Goal: Task Accomplishment & Management: Use online tool/utility

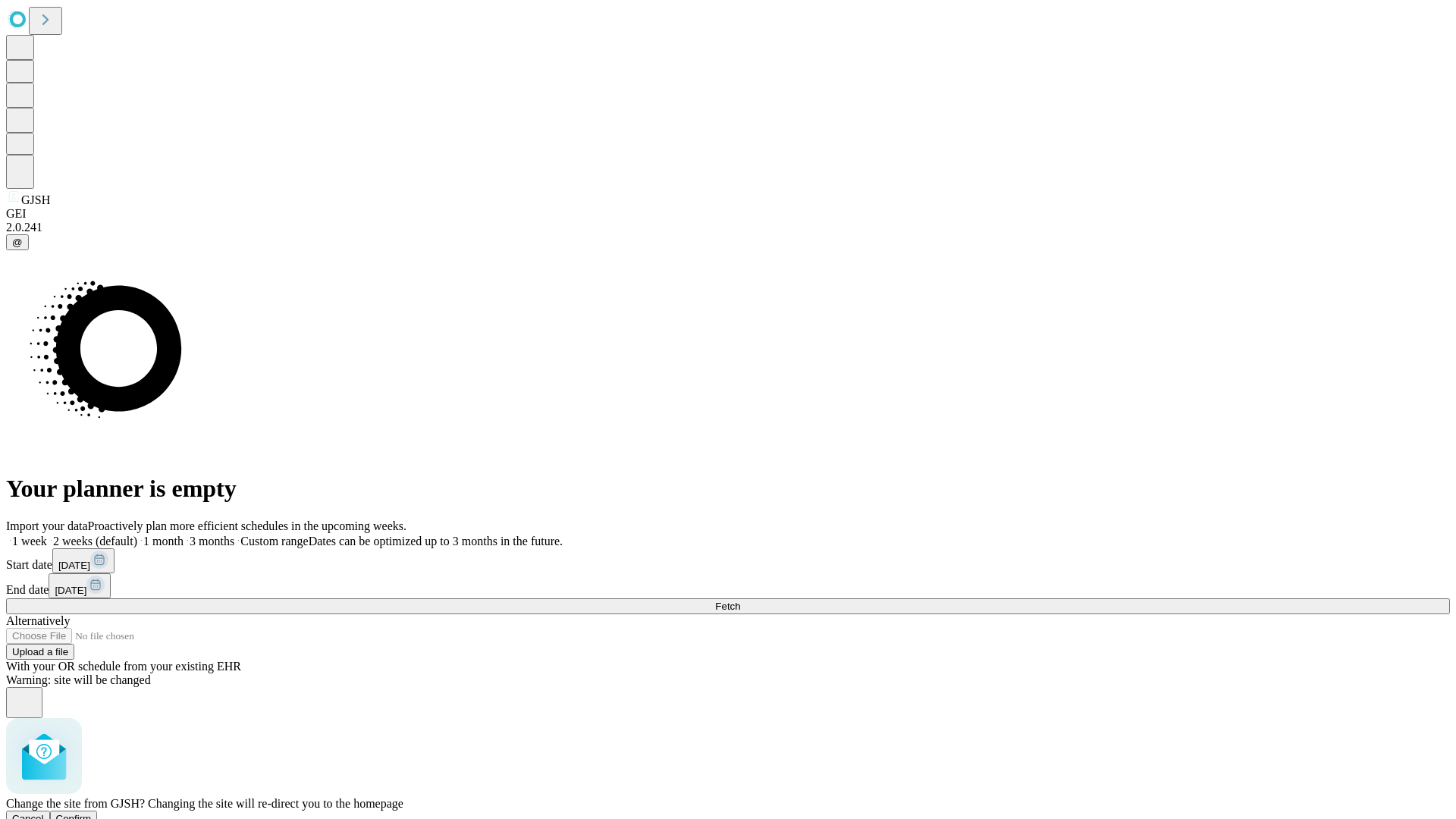
click at [92, 813] on span "Confirm" at bounding box center [73, 819] width 35 height 12
click at [47, 535] on label "1 week" at bounding box center [26, 541] width 41 height 13
click at [740, 601] on span "Fetch" at bounding box center [728, 606] width 25 height 12
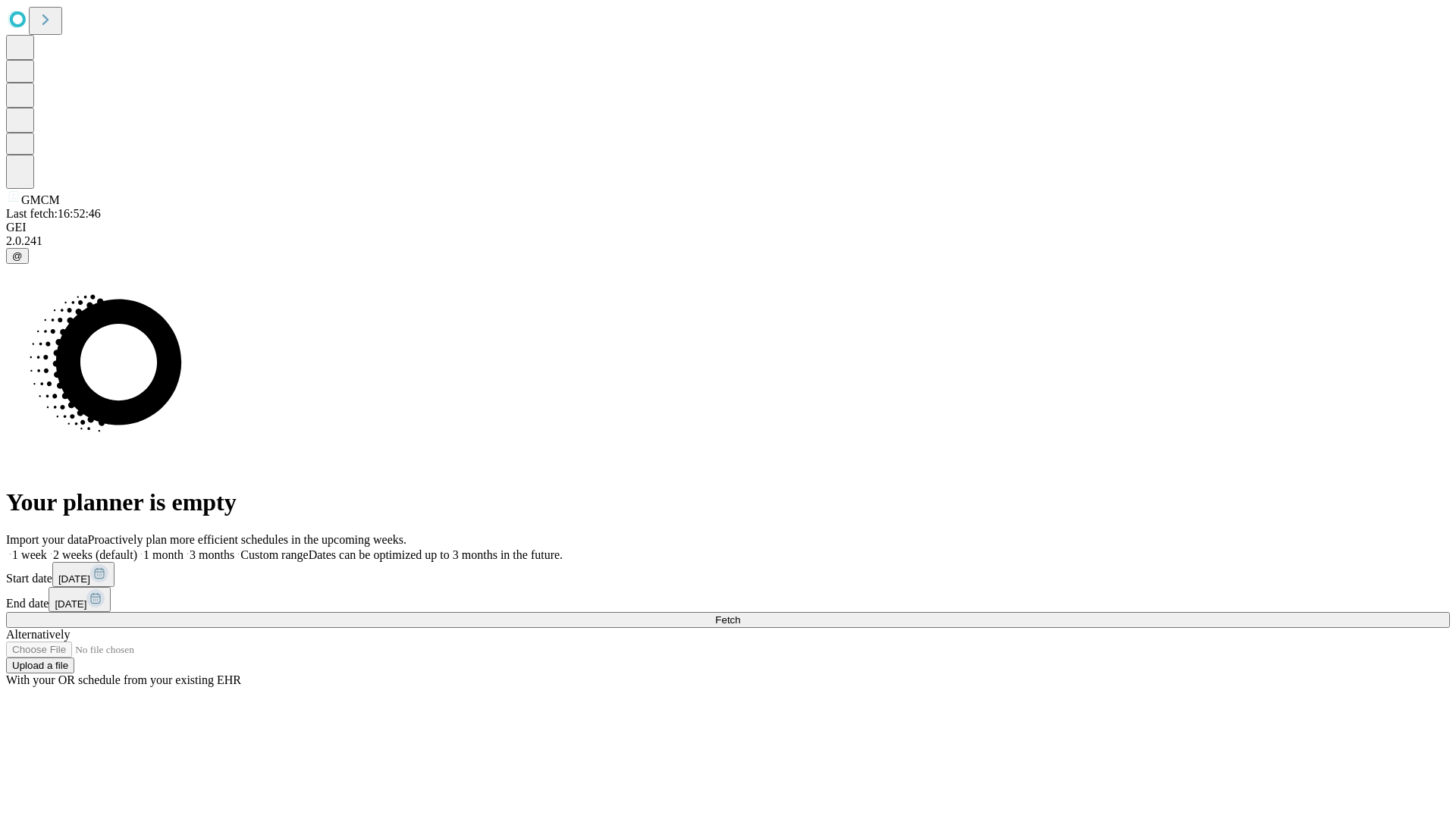
click at [47, 549] on label "1 week" at bounding box center [26, 554] width 41 height 13
click at [740, 614] on span "Fetch" at bounding box center [728, 620] width 25 height 12
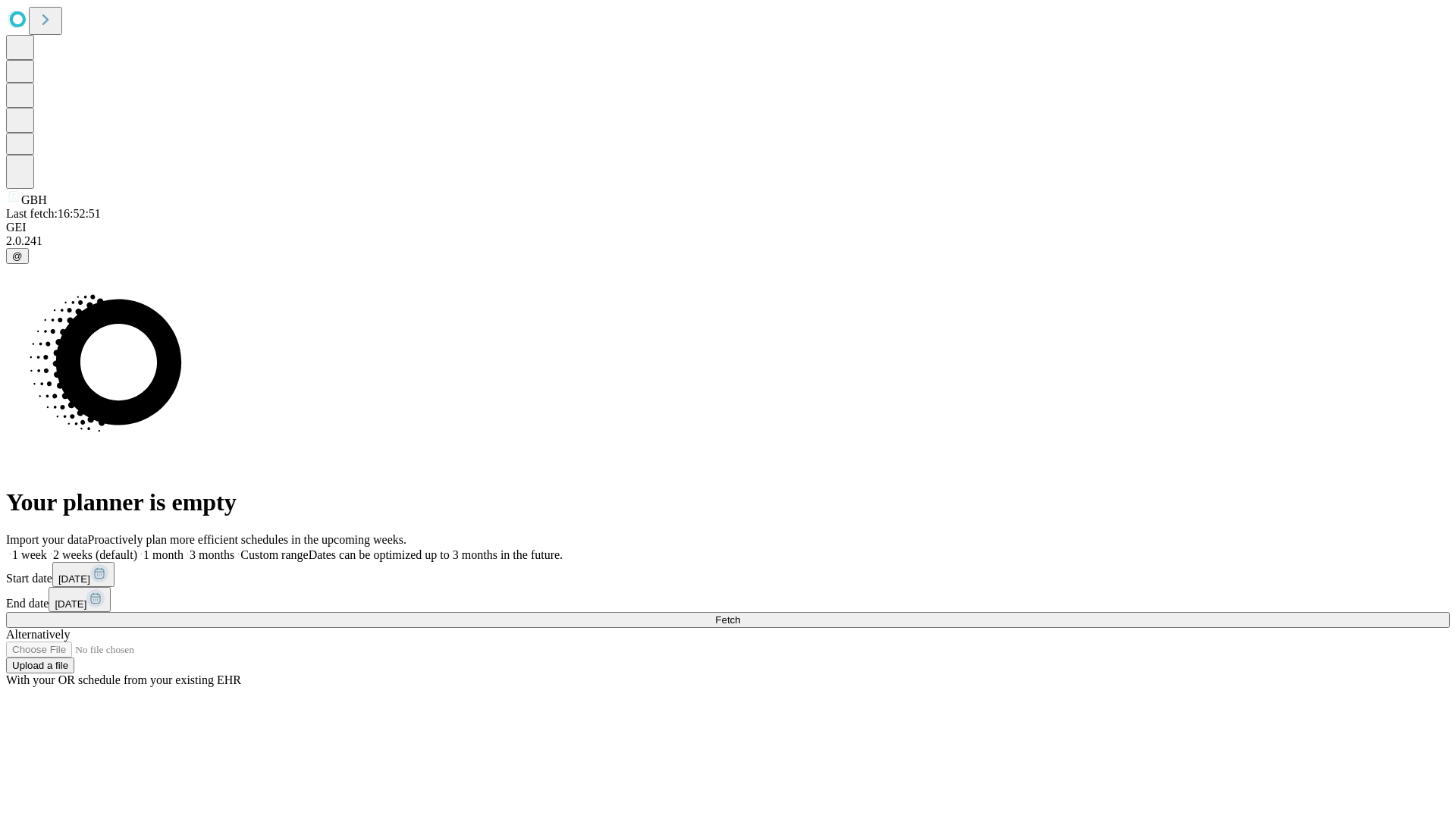
click at [47, 549] on label "1 week" at bounding box center [26, 554] width 41 height 13
click at [740, 614] on span "Fetch" at bounding box center [728, 620] width 25 height 12
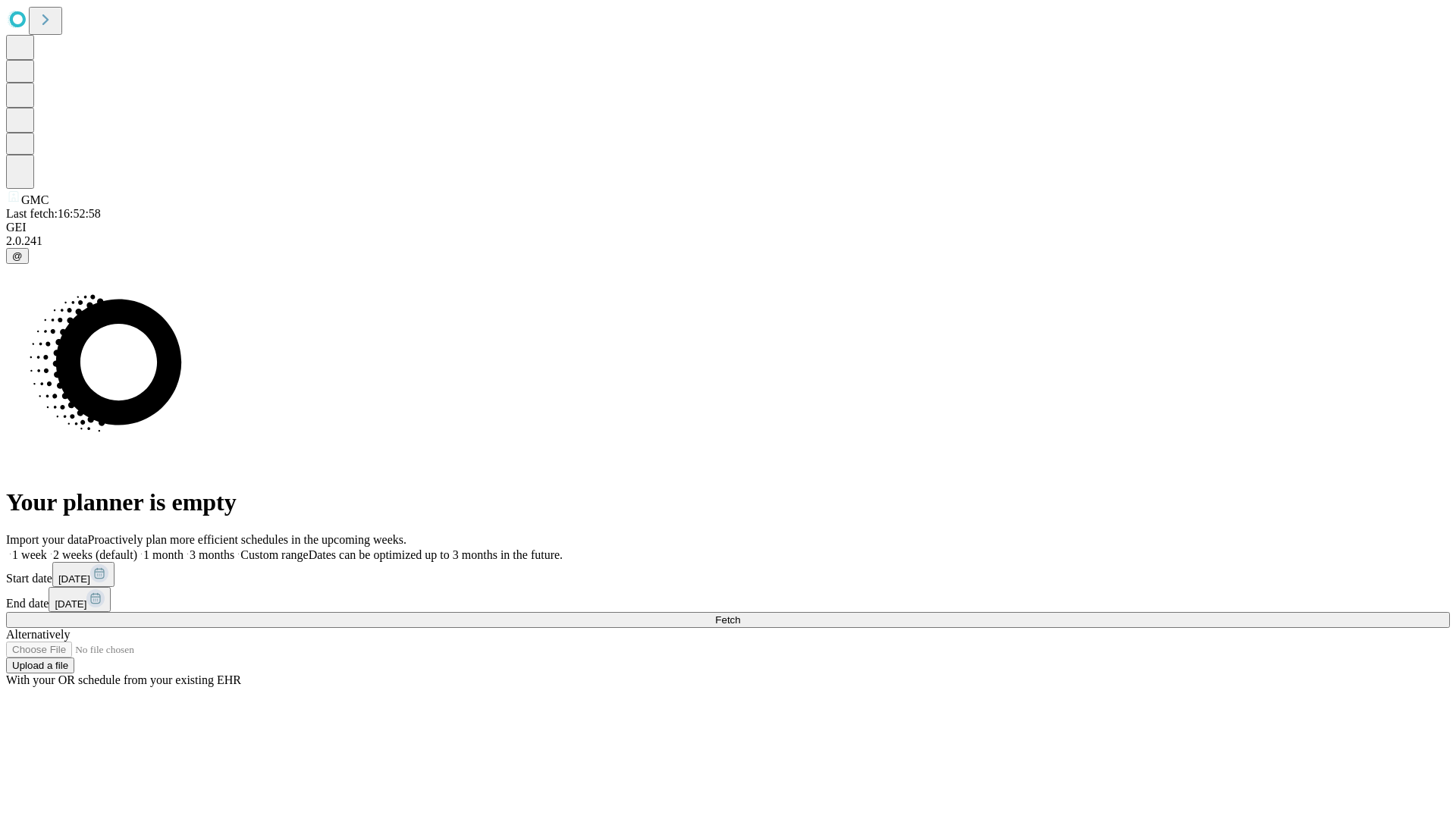
click at [47, 549] on label "1 week" at bounding box center [26, 554] width 41 height 13
click at [740, 614] on span "Fetch" at bounding box center [728, 620] width 25 height 12
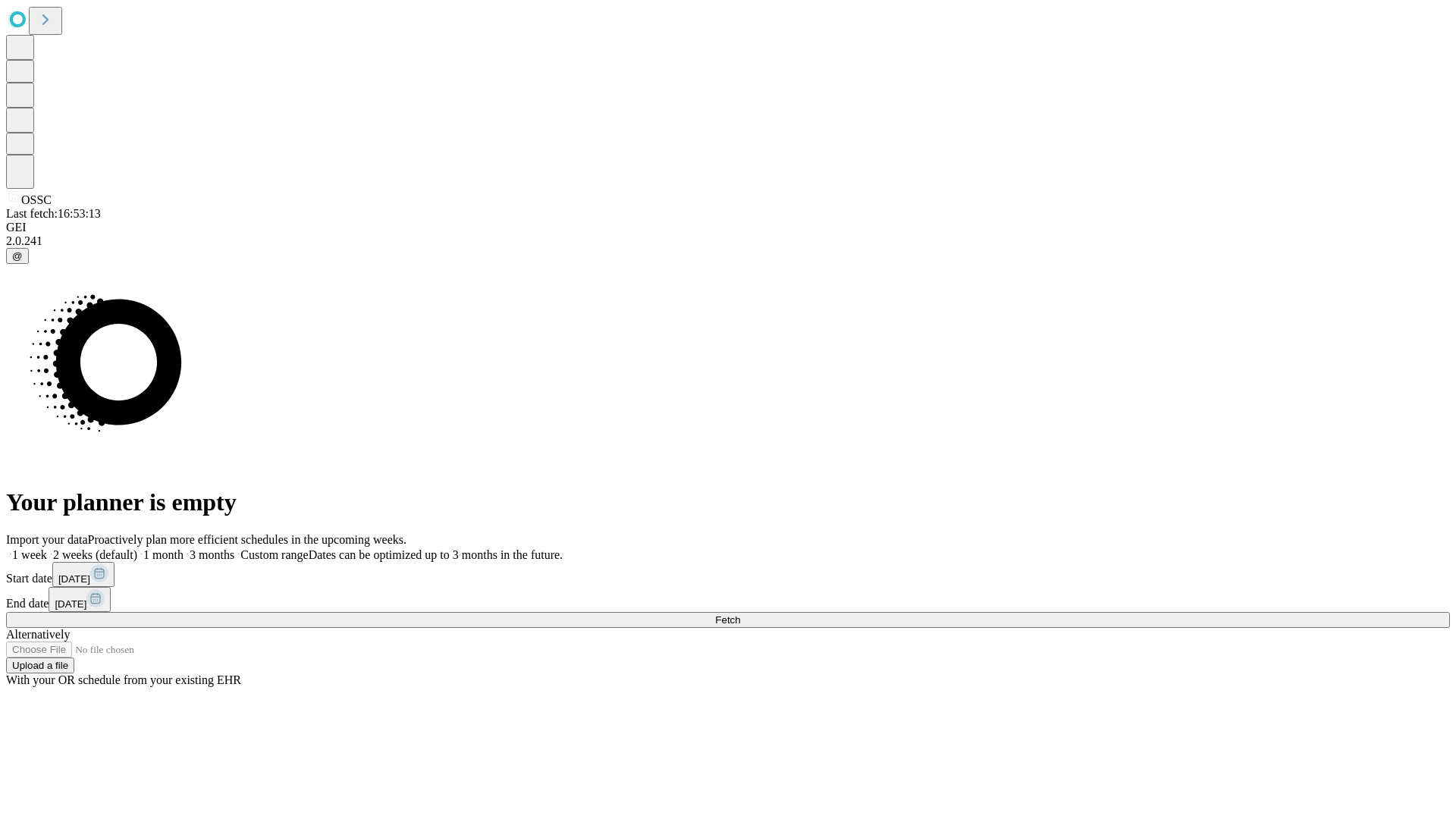
click at [47, 549] on label "1 week" at bounding box center [26, 554] width 41 height 13
click at [740, 614] on span "Fetch" at bounding box center [728, 620] width 25 height 12
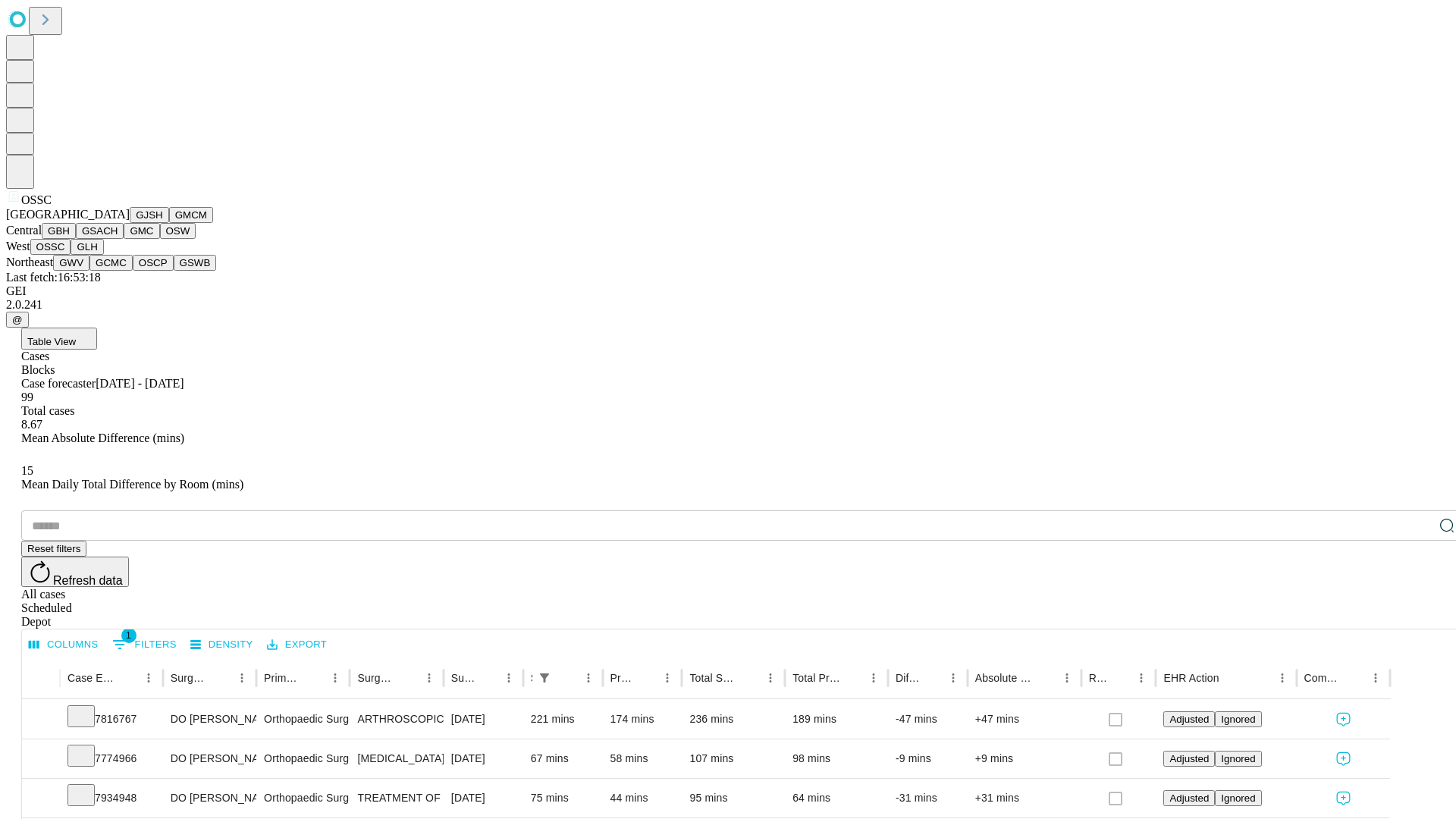
click at [103, 255] on button "GLH" at bounding box center [86, 247] width 32 height 16
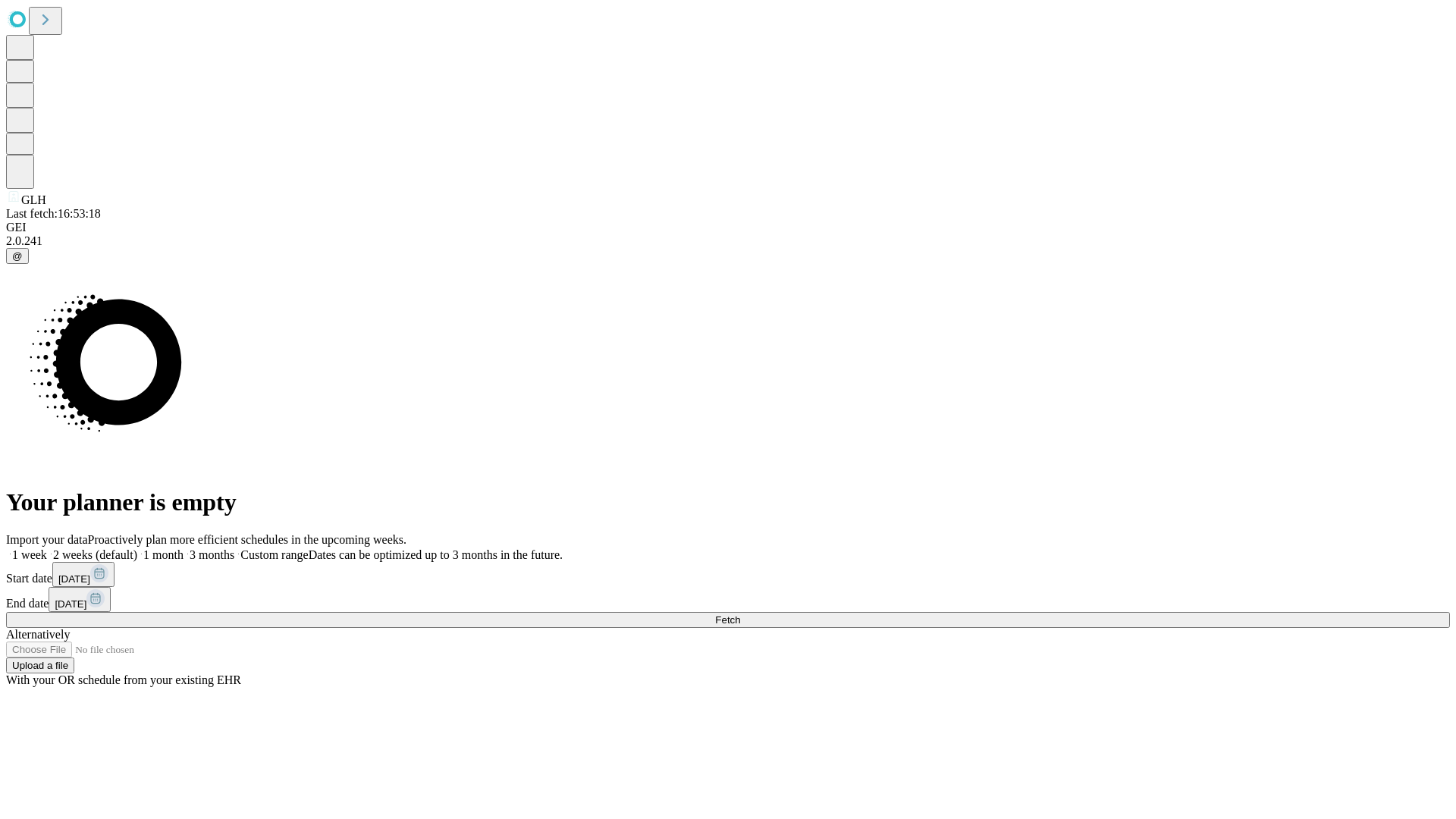
click at [47, 549] on label "1 week" at bounding box center [26, 554] width 41 height 13
click at [740, 614] on span "Fetch" at bounding box center [728, 620] width 25 height 12
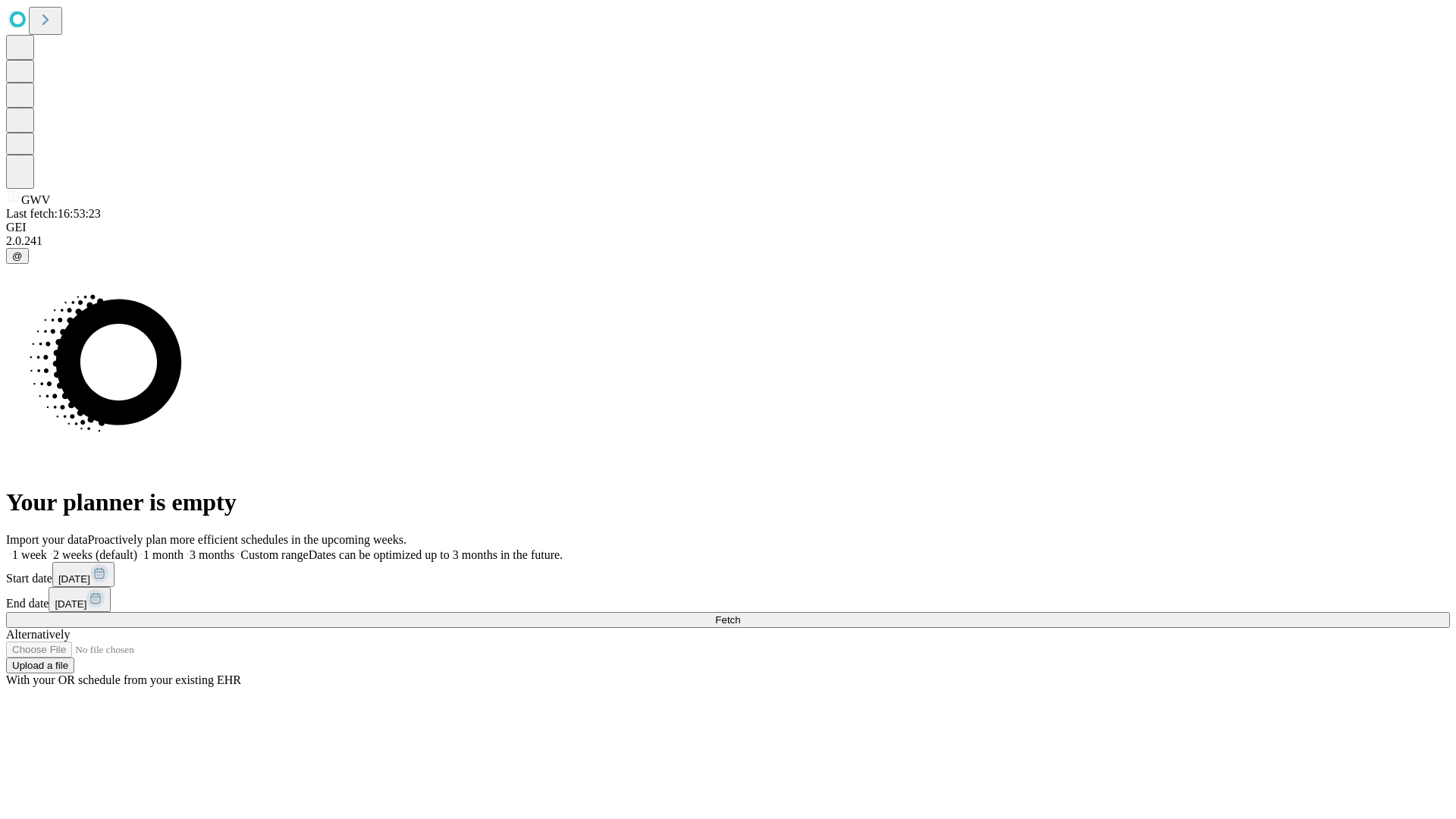
click at [47, 549] on label "1 week" at bounding box center [26, 554] width 41 height 13
click at [740, 614] on span "Fetch" at bounding box center [728, 620] width 25 height 12
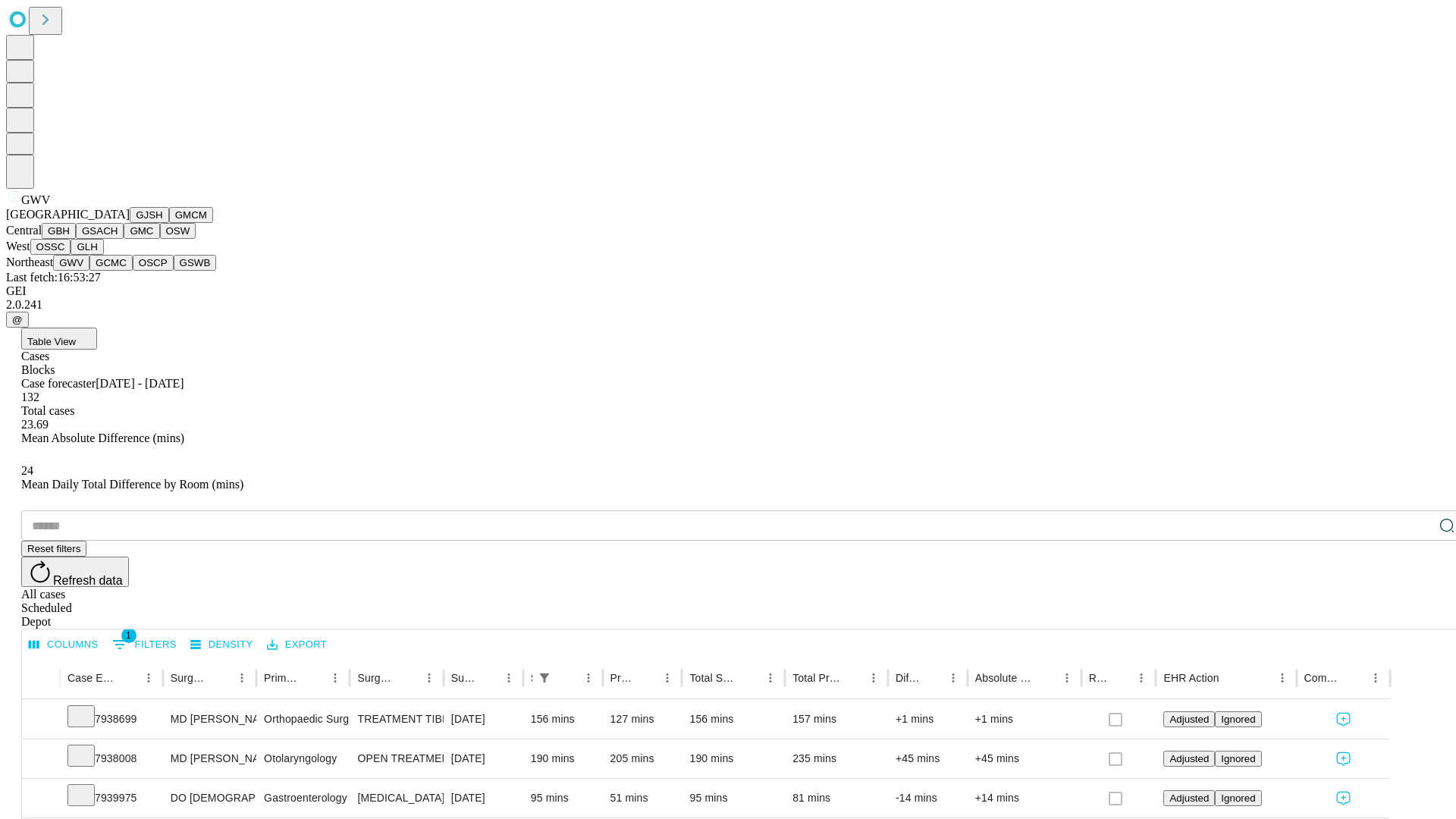
click at [118, 270] on button "GCMC" at bounding box center [111, 263] width 43 height 16
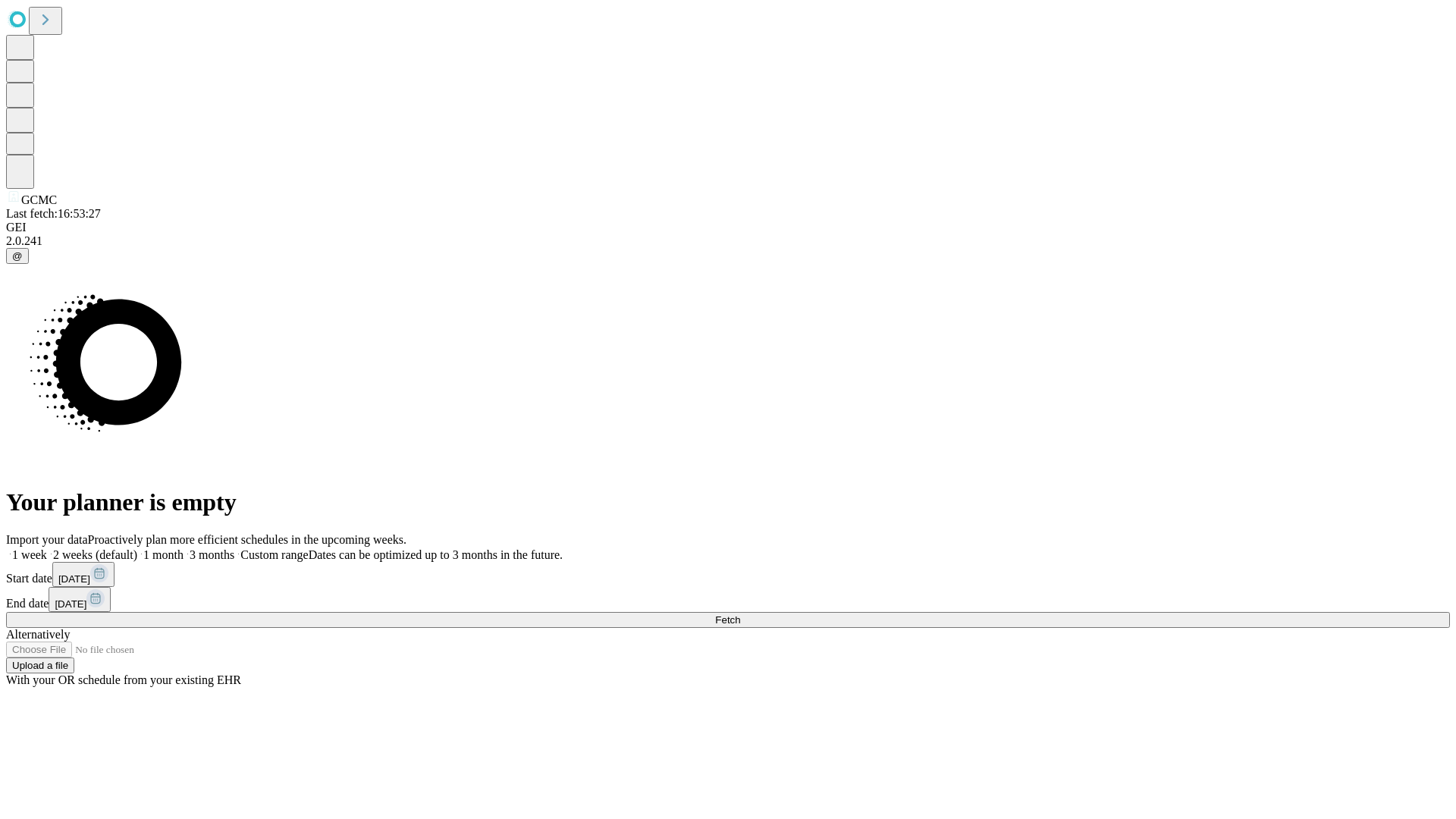
click at [47, 549] on label "1 week" at bounding box center [26, 554] width 41 height 13
click at [740, 614] on span "Fetch" at bounding box center [728, 620] width 25 height 12
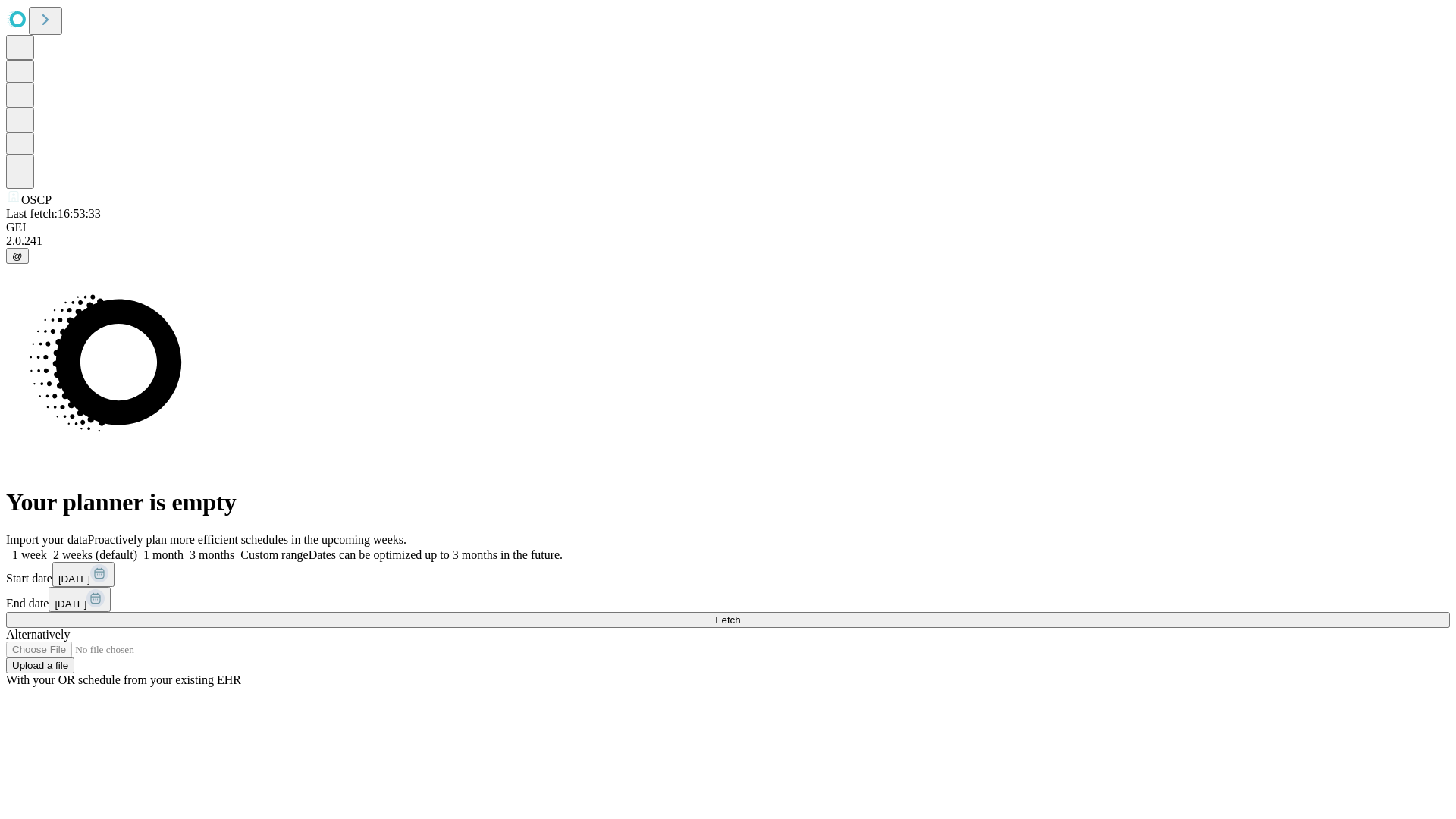
click at [740, 614] on span "Fetch" at bounding box center [728, 620] width 25 height 12
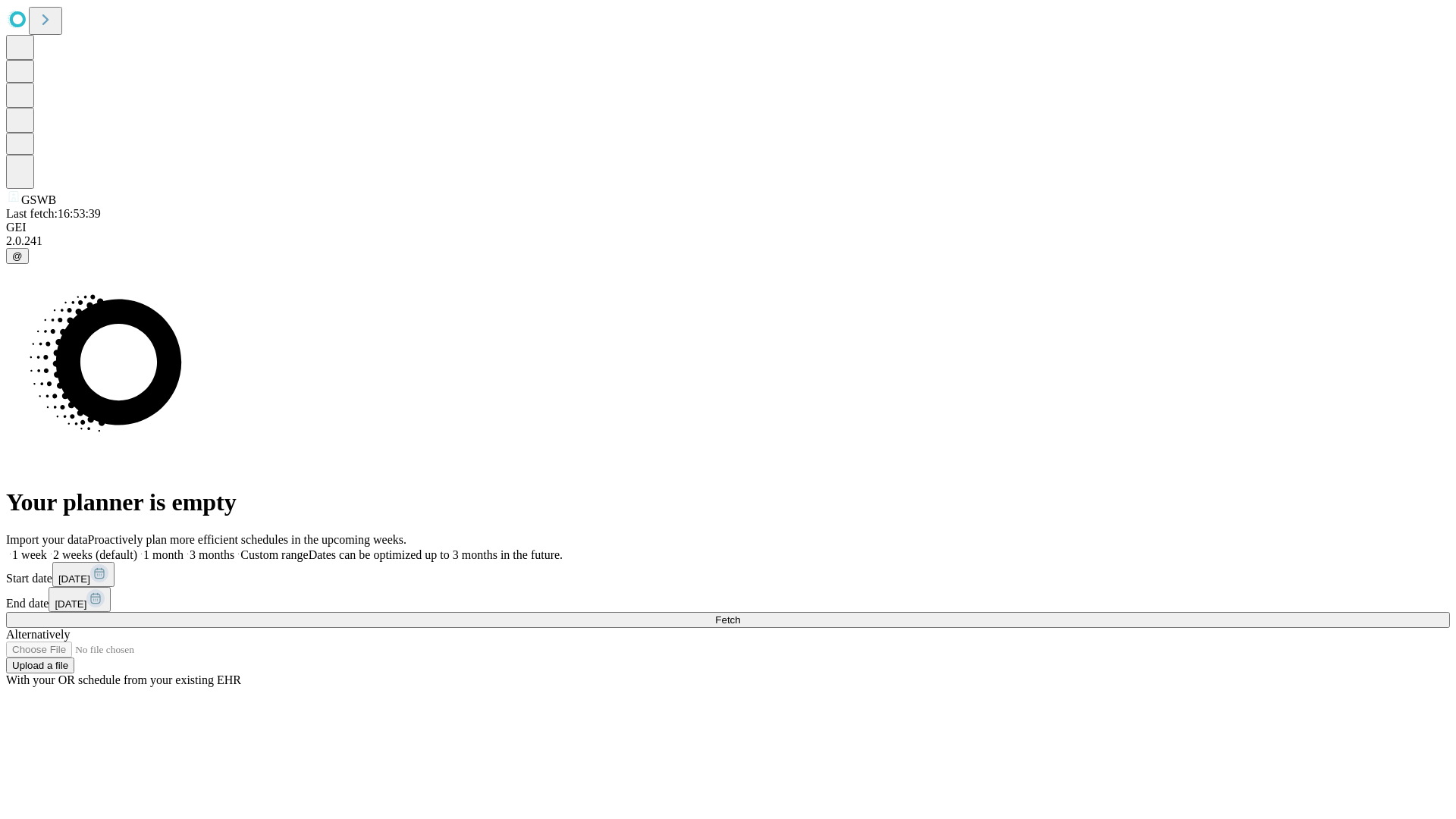
click at [47, 549] on label "1 week" at bounding box center [26, 554] width 41 height 13
click at [740, 614] on span "Fetch" at bounding box center [728, 620] width 25 height 12
